Goal: Information Seeking & Learning: Stay updated

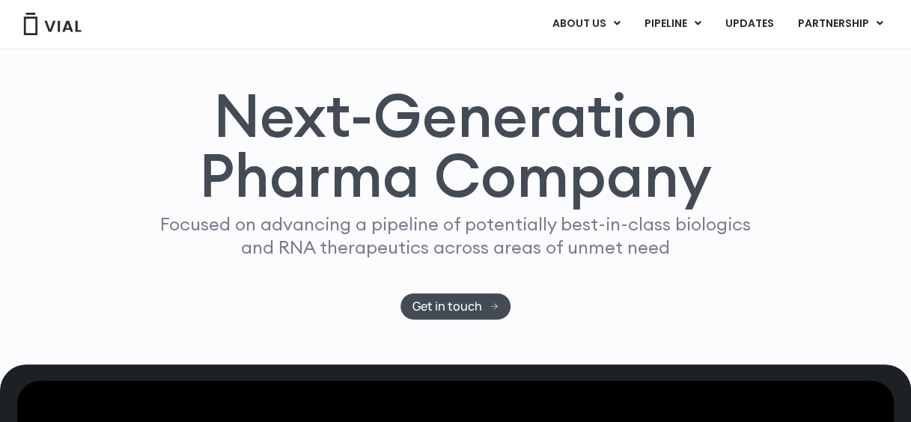
click at [682, 64] on link "TL1A HLE" at bounding box center [703, 60] width 131 height 23
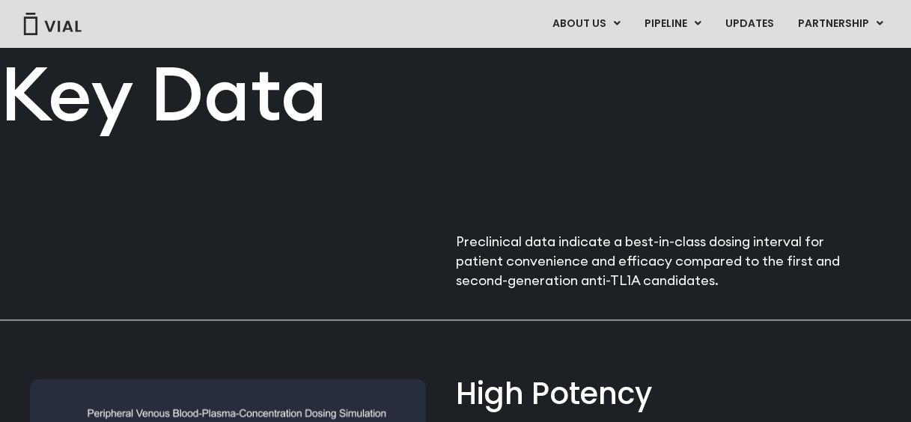
scroll to position [522, 0]
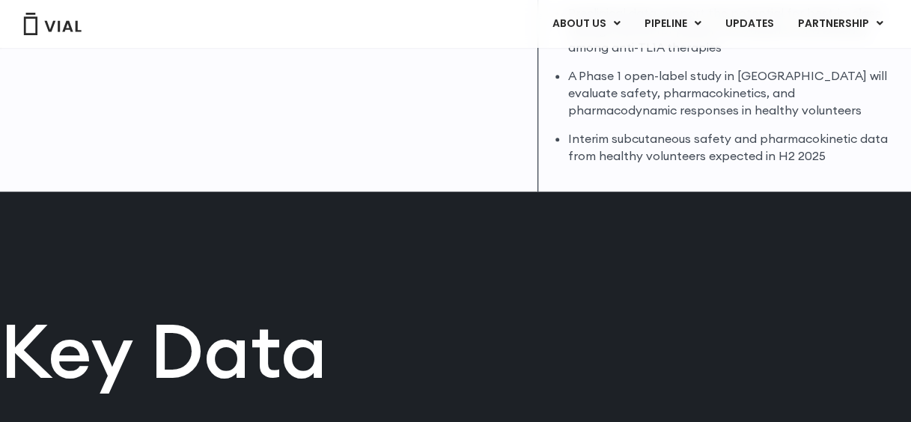
click at [679, 82] on link "INHBE/ACTIVIN E" at bounding box center [703, 83] width 131 height 23
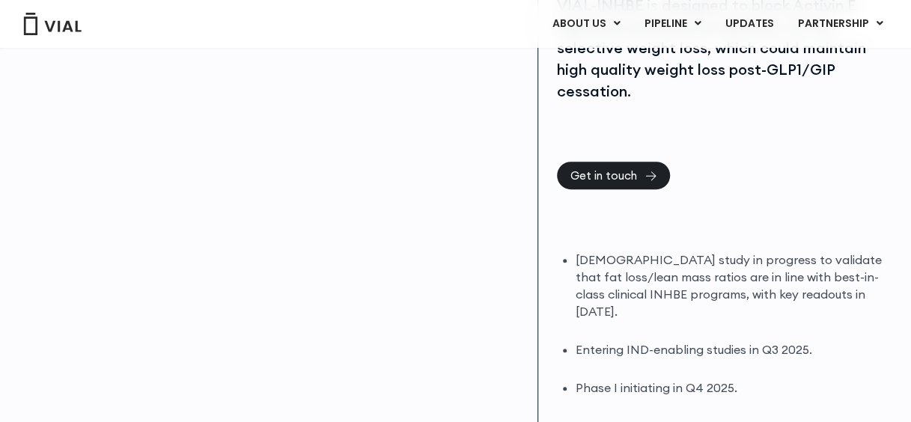
scroll to position [374, 0]
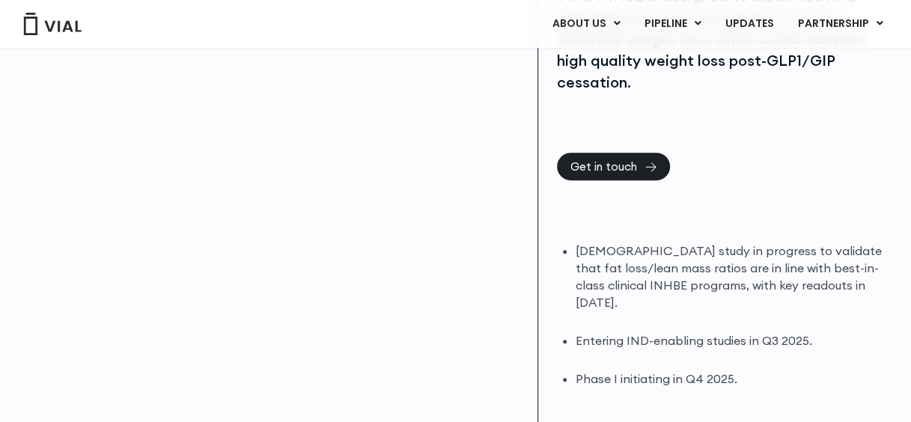
click at [680, 105] on link "IL-13 x TSLP" at bounding box center [703, 106] width 131 height 23
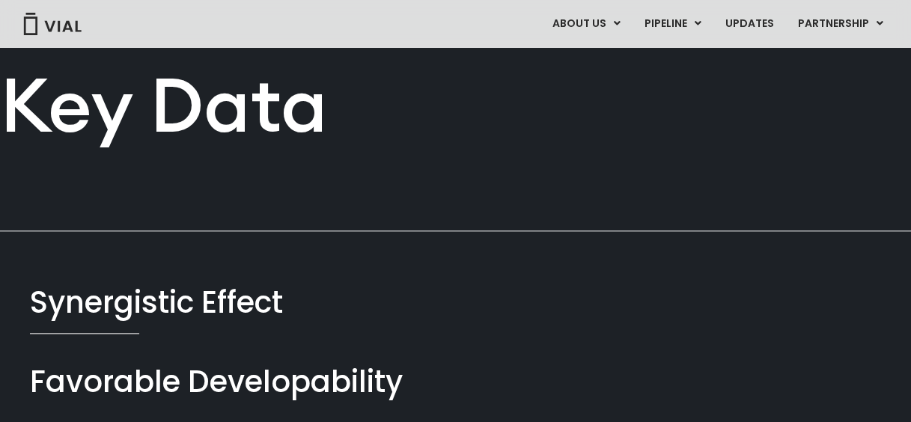
scroll to position [374, 0]
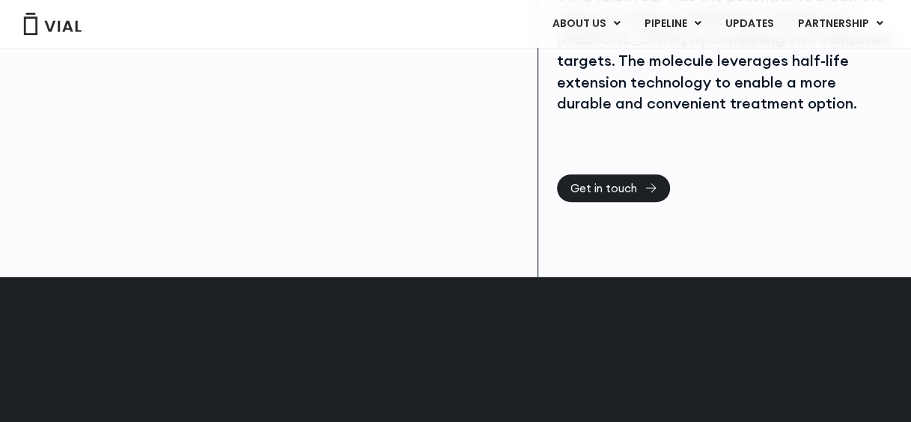
click at [683, 124] on link "MYOSTATIN (GDF8)" at bounding box center [703, 129] width 131 height 23
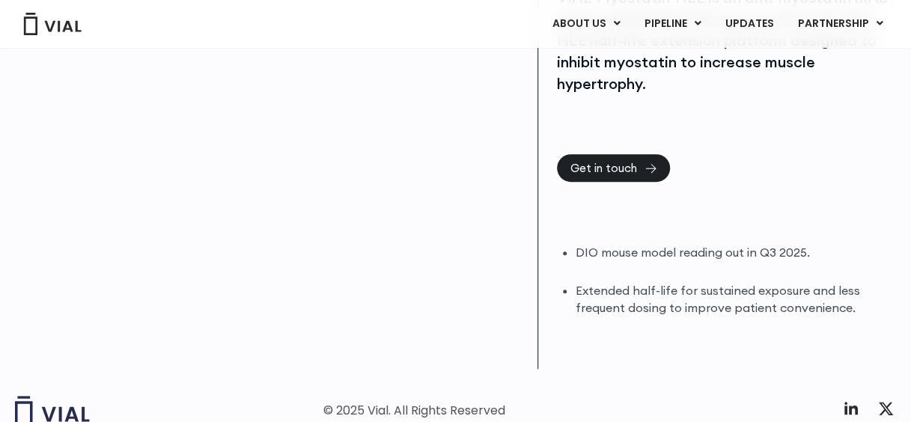
scroll to position [374, 0]
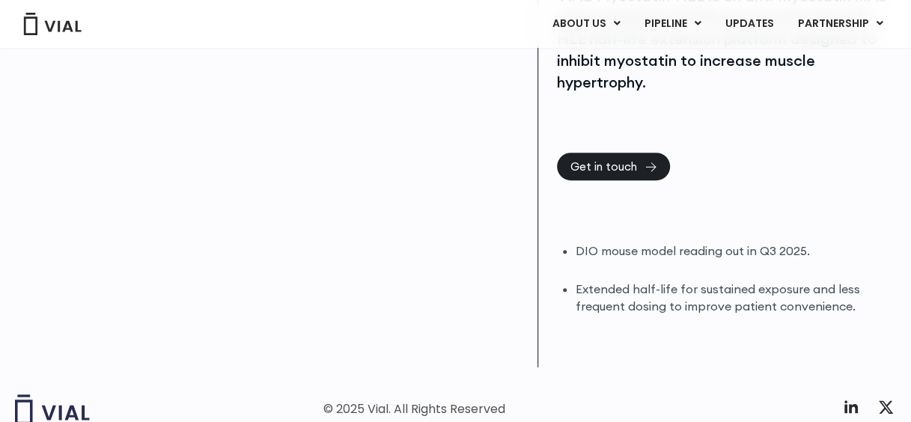
click at [685, 147] on link "α4β7 x IL-23" at bounding box center [703, 154] width 131 height 24
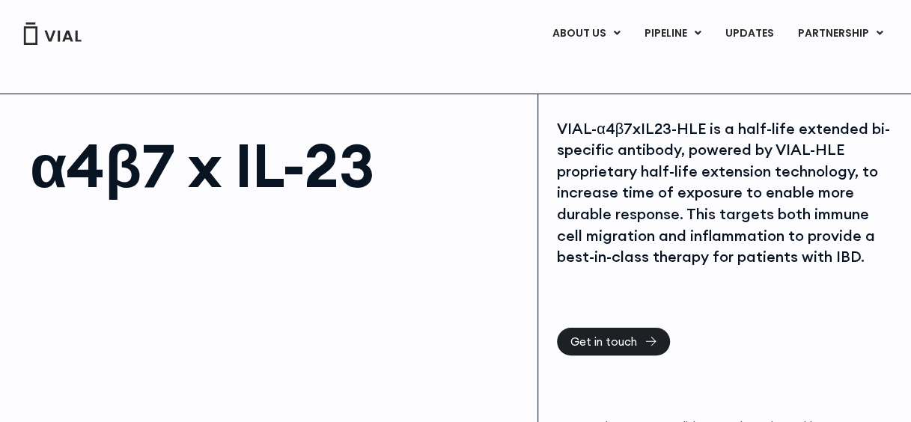
click at [753, 28] on link "UPDATES" at bounding box center [750, 33] width 72 height 25
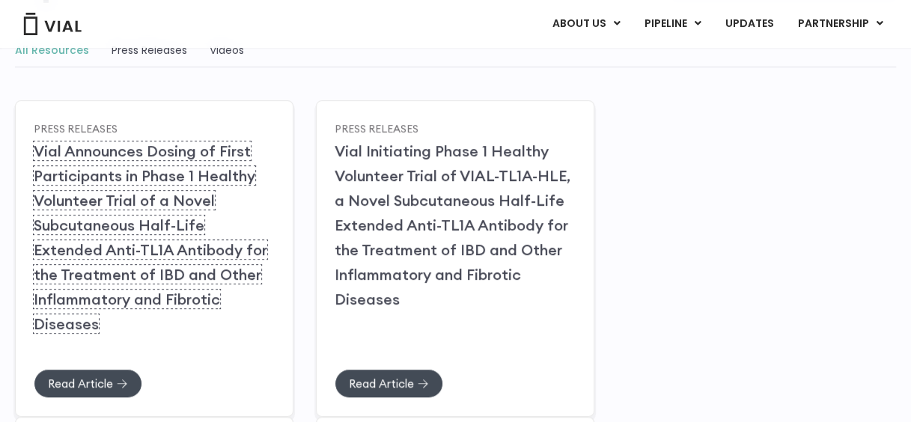
scroll to position [225, 0]
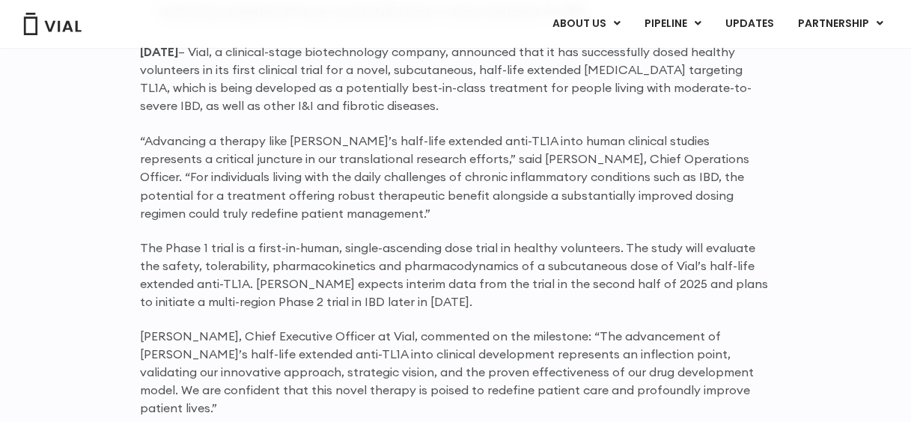
scroll to position [1123, 0]
